Goal: Information Seeking & Learning: Learn about a topic

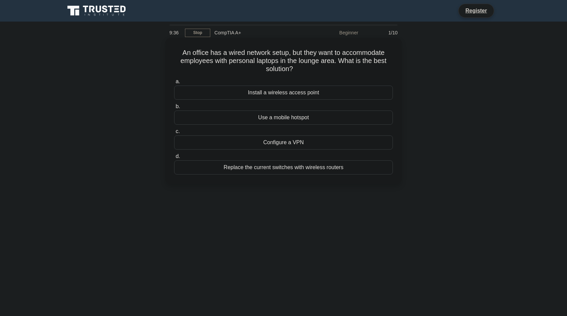
click at [264, 170] on div "Replace the current switches with wireless routers" at bounding box center [283, 168] width 219 height 14
click at [174, 159] on input "d. Replace the current switches with wireless routers" at bounding box center [174, 157] width 0 height 4
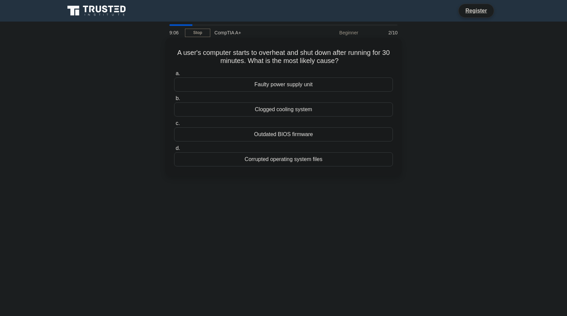
click at [302, 110] on div "Clogged cooling system" at bounding box center [283, 110] width 219 height 14
click at [174, 101] on input "b. Clogged cooling system" at bounding box center [174, 98] width 0 height 4
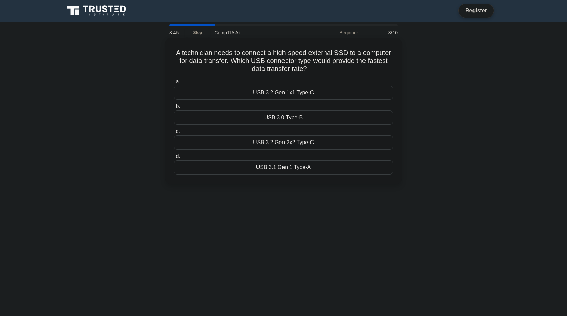
click at [306, 93] on div "USB 3.2 Gen 1x1 Type-C" at bounding box center [283, 93] width 219 height 14
click at [174, 84] on input "a. USB 3.2 Gen 1x1 Type-C" at bounding box center [174, 82] width 0 height 4
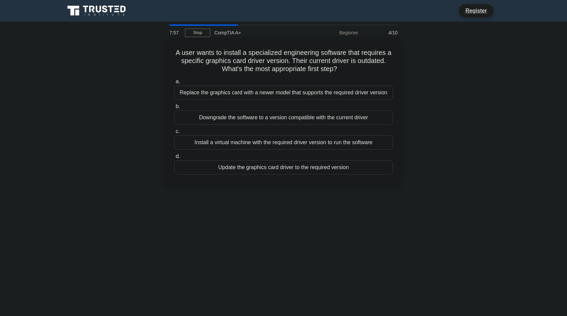
click at [305, 142] on div "Install a virtual machine with the required driver version to run the software" at bounding box center [283, 143] width 219 height 14
click at [174, 134] on input "c. Install a virtual machine with the required driver version to run the softwa…" at bounding box center [174, 132] width 0 height 4
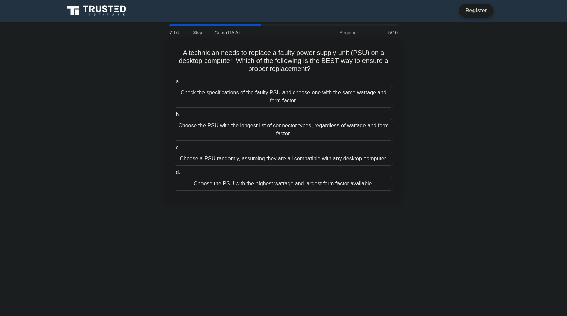
click at [331, 100] on div "Check the specifications of the faulty PSU and choose one with the same wattage…" at bounding box center [283, 97] width 219 height 22
click at [174, 84] on input "a. Check the specifications of the faulty PSU and choose one with the same watt…" at bounding box center [174, 82] width 0 height 4
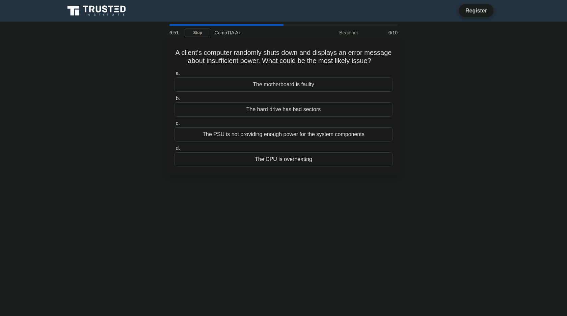
click at [293, 135] on div "The PSU is not providing enough power for the system components" at bounding box center [283, 135] width 219 height 14
click at [174, 126] on input "c. The PSU is not providing enough power for the system components" at bounding box center [174, 123] width 0 height 4
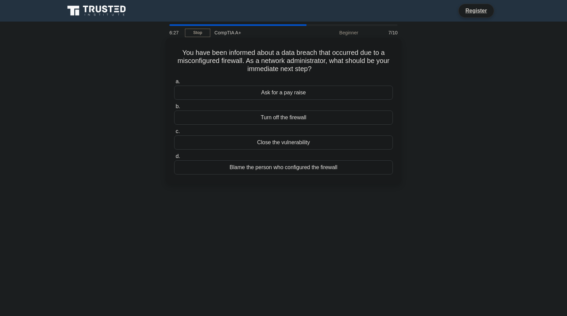
click at [296, 144] on div "Close the vulnerability" at bounding box center [283, 143] width 219 height 14
click at [174, 134] on input "c. Close the vulnerability" at bounding box center [174, 132] width 0 height 4
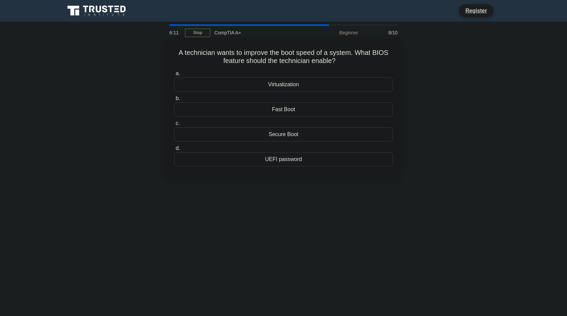
click at [288, 134] on div "Secure Boot" at bounding box center [283, 135] width 219 height 14
click at [287, 135] on div "Secure Boot" at bounding box center [283, 135] width 219 height 14
click at [174, 126] on input "c. Secure Boot" at bounding box center [174, 123] width 0 height 4
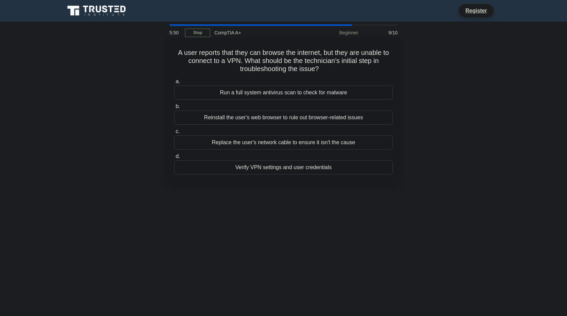
click at [285, 169] on div "Verify VPN settings and user credentials" at bounding box center [283, 168] width 219 height 14
click at [174, 159] on input "d. Verify VPN settings and user credentials" at bounding box center [174, 157] width 0 height 4
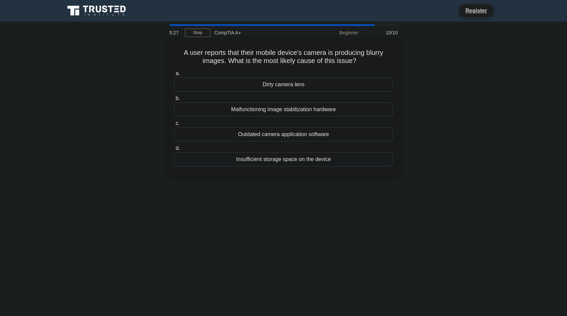
click at [297, 85] on div "Dirty camera lens" at bounding box center [283, 85] width 219 height 14
click at [174, 76] on input "a. Dirty camera lens" at bounding box center [174, 74] width 0 height 4
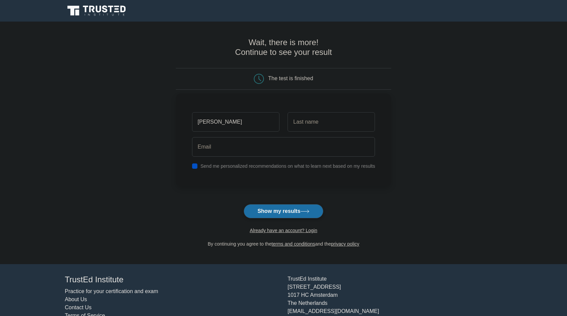
type input "[PERSON_NAME]"
type input "e"
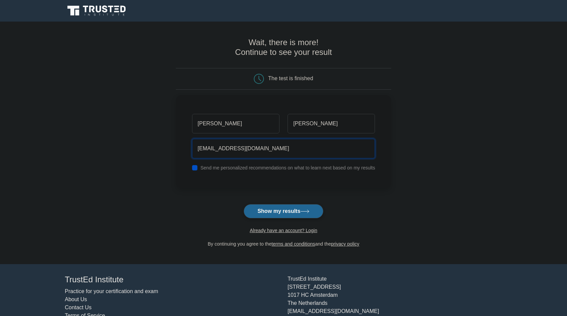
type input "[EMAIL_ADDRESS][DOMAIN_NAME]"
click at [279, 214] on button "Show my results" at bounding box center [284, 211] width 80 height 14
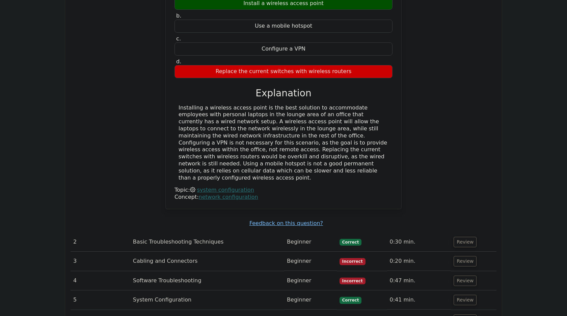
scroll to position [638, 0]
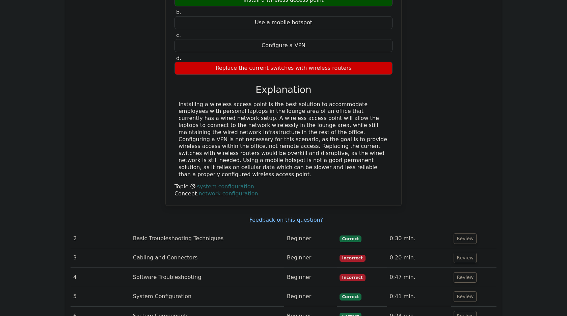
click at [186, 249] on td "Cabling and Connectors" at bounding box center [207, 258] width 154 height 19
click at [457, 253] on button "Review" at bounding box center [464, 258] width 23 height 10
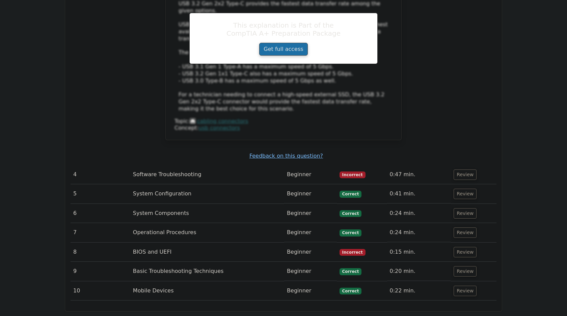
scroll to position [1080, 0]
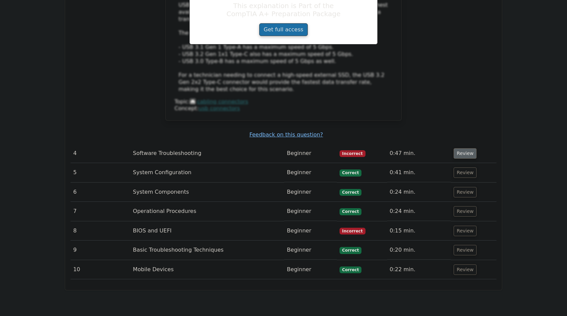
click at [462, 148] on button "Review" at bounding box center [464, 153] width 23 height 10
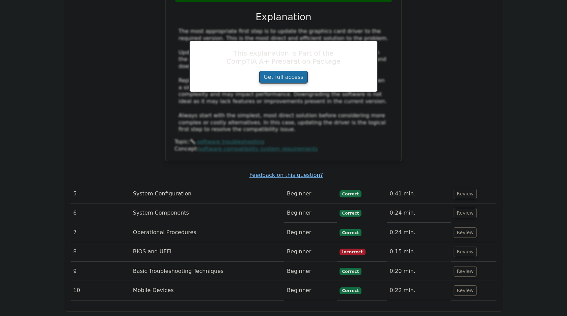
scroll to position [1386, 0]
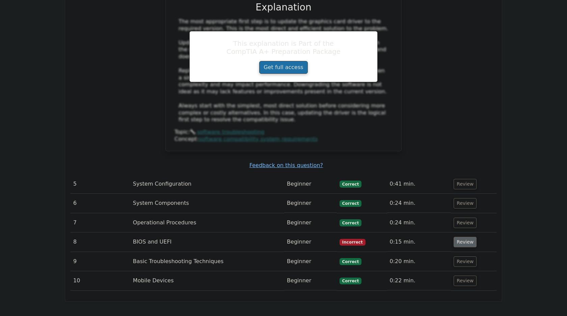
click at [460, 237] on button "Review" at bounding box center [464, 242] width 23 height 10
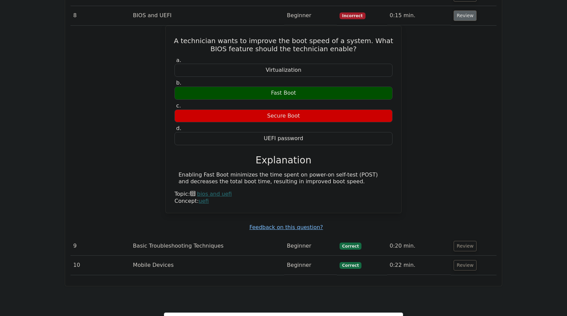
scroll to position [1624, 0]
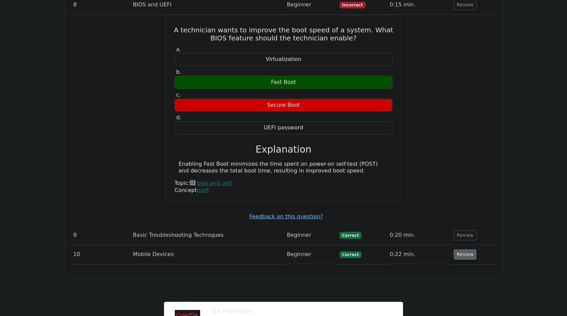
click at [461, 250] on button "Review" at bounding box center [464, 255] width 23 height 10
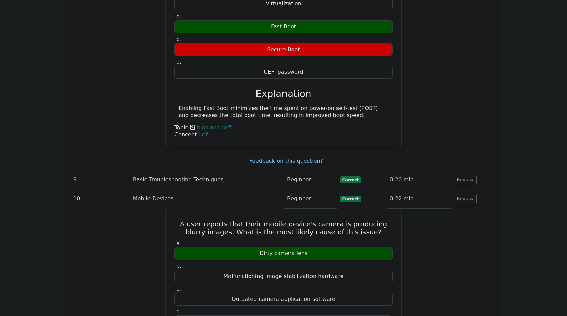
scroll to position [1684, 0]
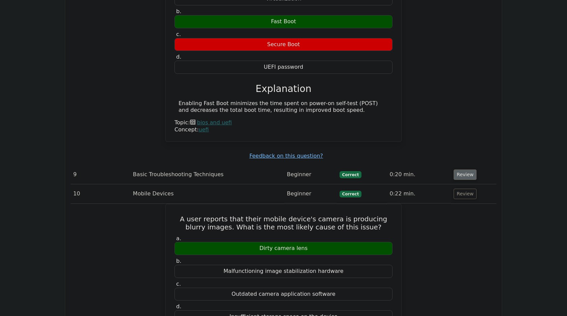
click at [469, 170] on button "Review" at bounding box center [464, 175] width 23 height 10
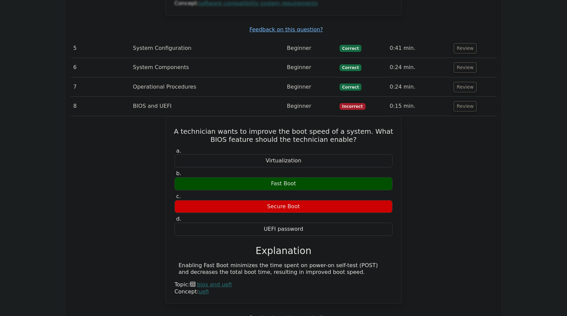
scroll to position [1478, 0]
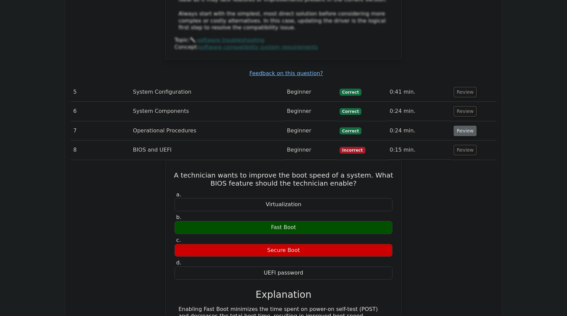
click at [464, 126] on button "Review" at bounding box center [464, 131] width 23 height 10
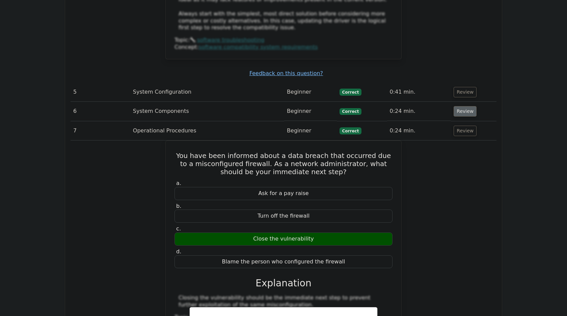
click at [460, 106] on button "Review" at bounding box center [464, 111] width 23 height 10
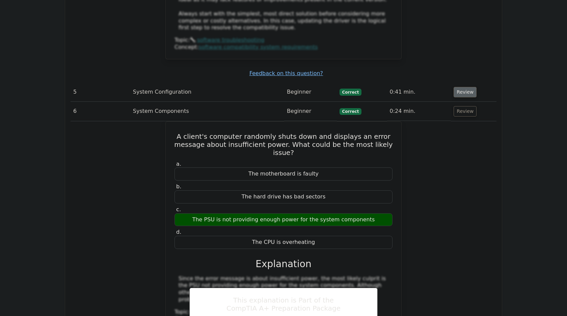
click at [461, 87] on button "Review" at bounding box center [464, 92] width 23 height 10
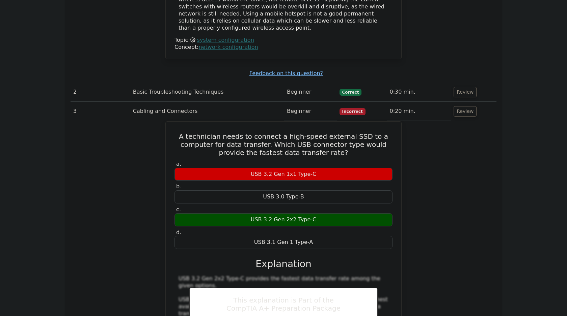
scroll to position [741, 0]
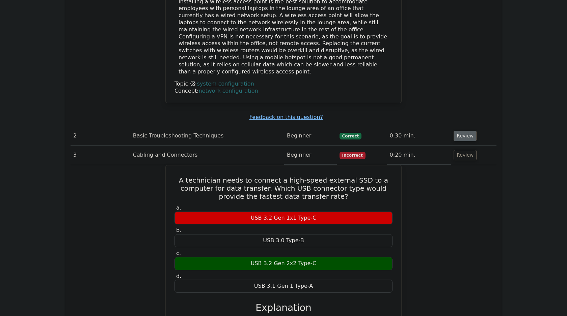
click at [464, 131] on button "Review" at bounding box center [464, 136] width 23 height 10
